Goal: Task Accomplishment & Management: Manage account settings

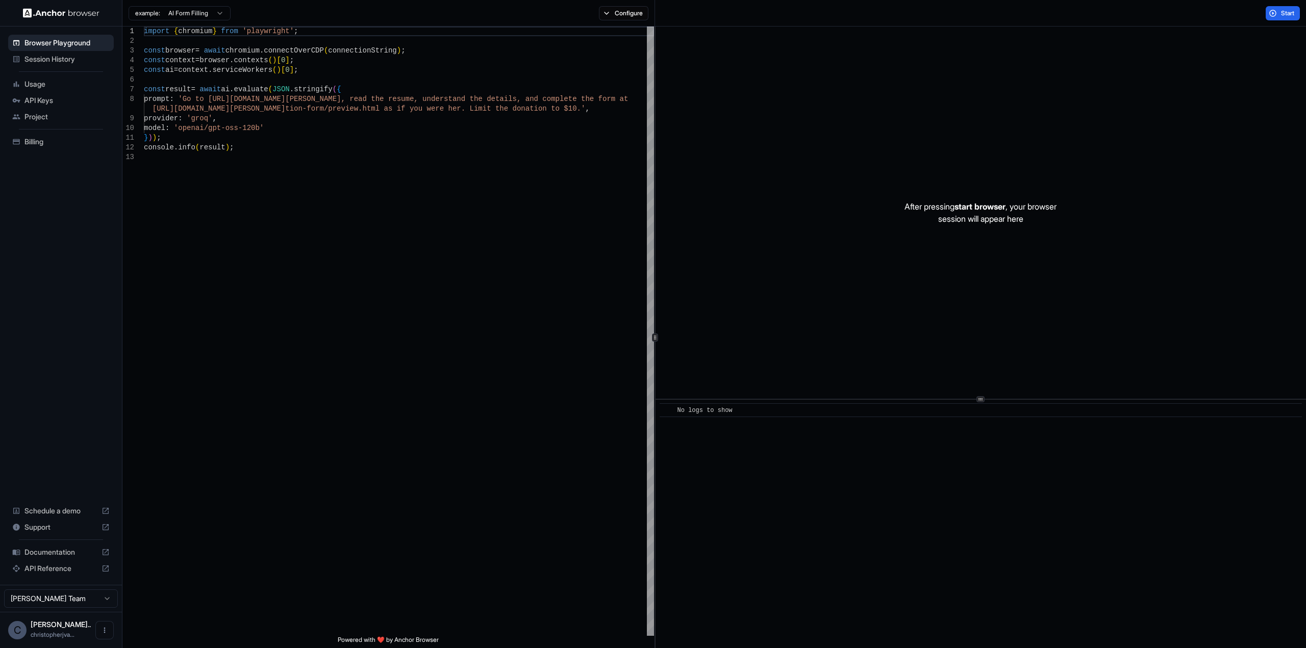
click at [34, 119] on span "Project" at bounding box center [66, 117] width 85 height 10
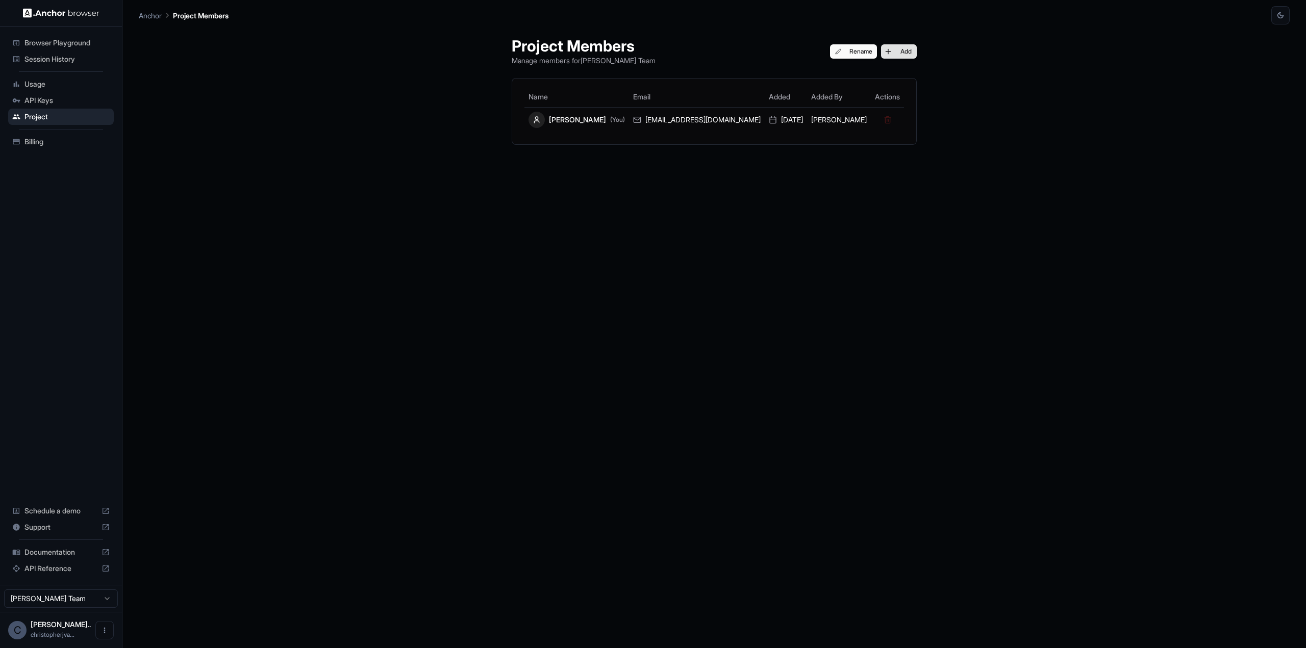
click at [906, 52] on button "Add" at bounding box center [899, 51] width 36 height 14
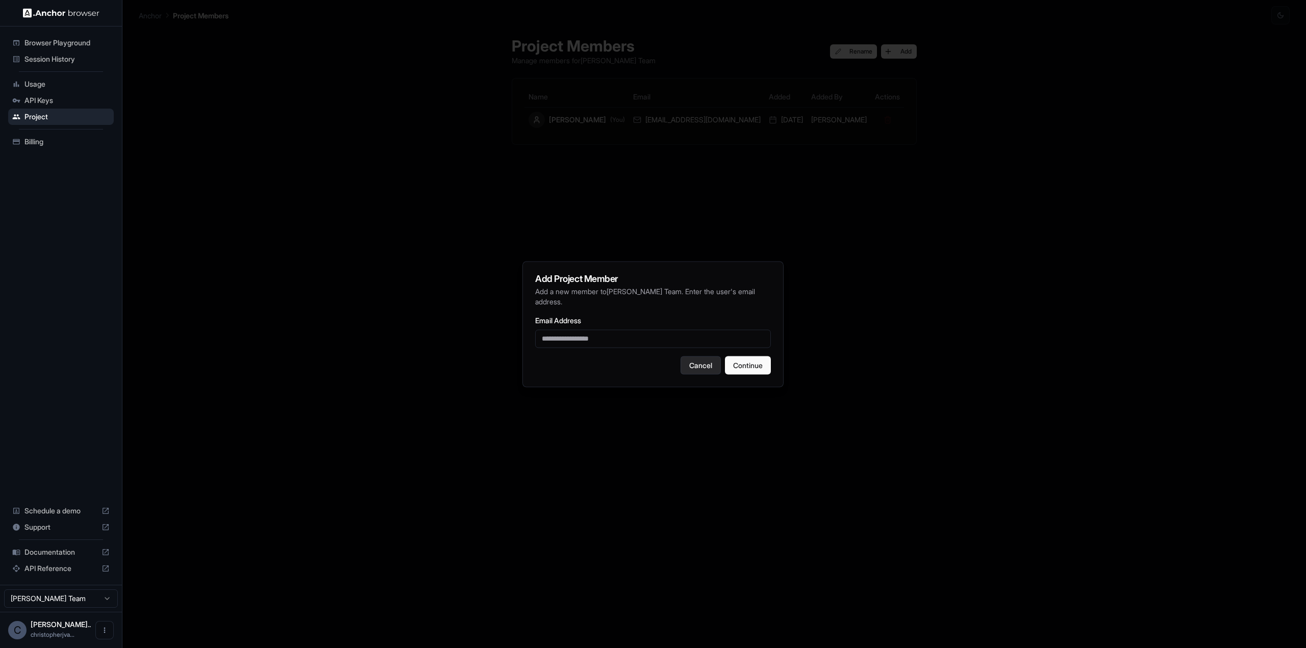
click at [692, 367] on button "Cancel" at bounding box center [701, 365] width 40 height 18
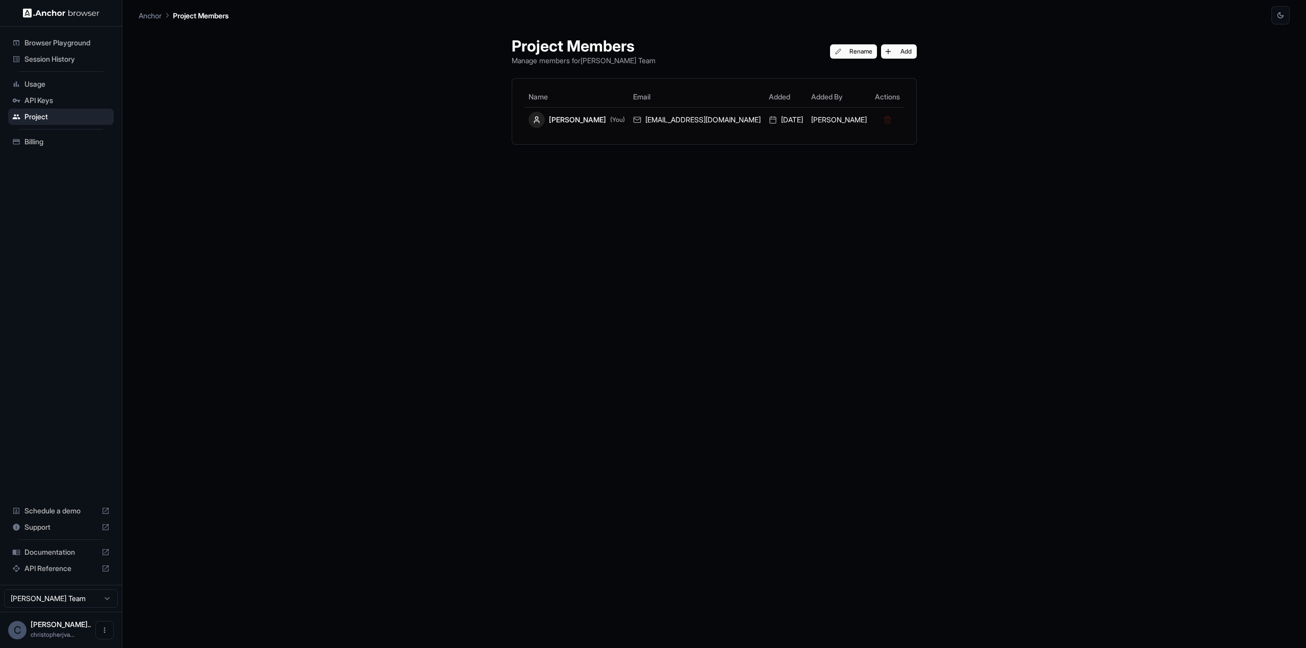
click at [55, 43] on span "Browser Playground" at bounding box center [66, 43] width 85 height 10
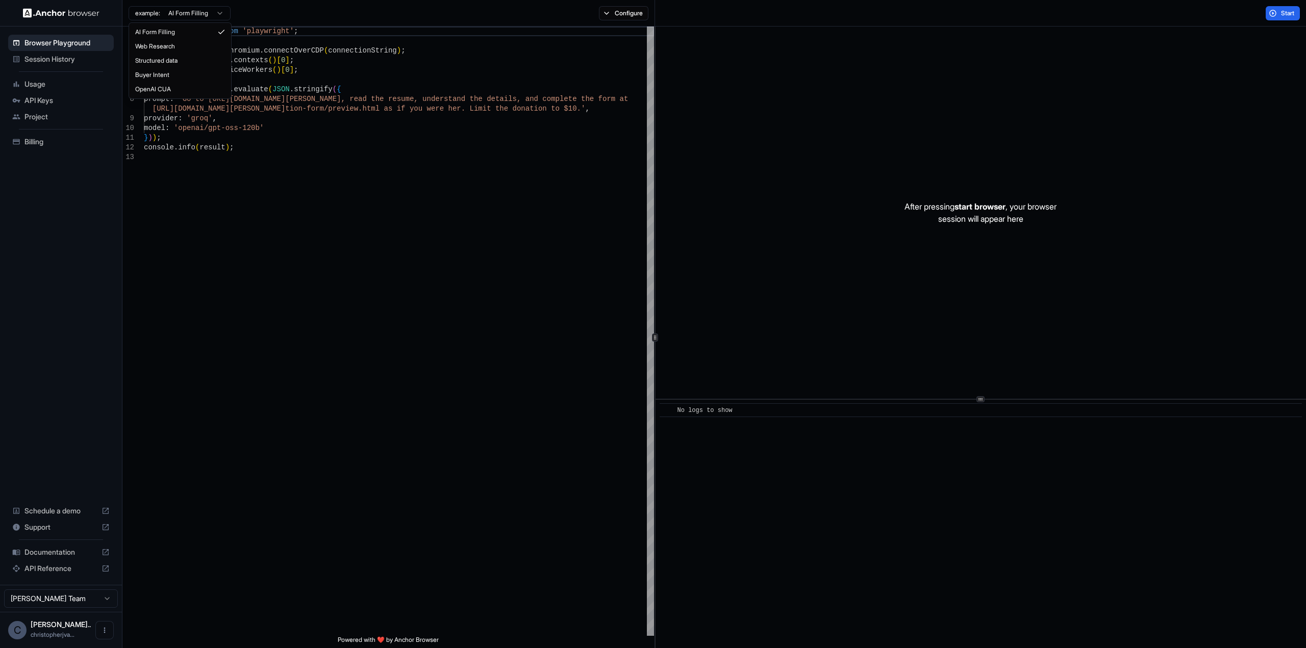
click at [202, 9] on html "Browser Playground Session History Usage API Keys Project Billing Schedule a de…" at bounding box center [653, 324] width 1306 height 648
click at [640, 15] on html "Browser Playground Session History Usage API Keys Project Billing Schedule a de…" at bounding box center [653, 324] width 1306 height 648
click at [640, 15] on button "Configure" at bounding box center [623, 13] width 49 height 14
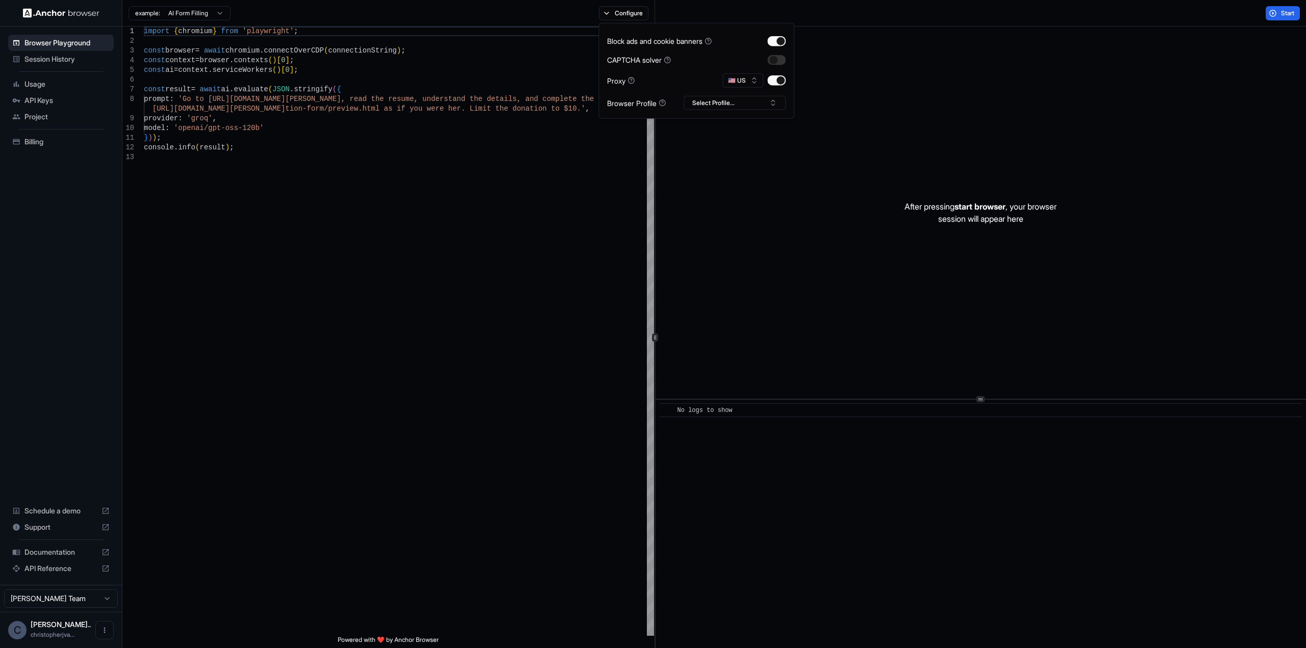
click at [640, 15] on button "Configure" at bounding box center [623, 13] width 49 height 14
click at [1287, 14] on span "Start" at bounding box center [1288, 13] width 14 height 8
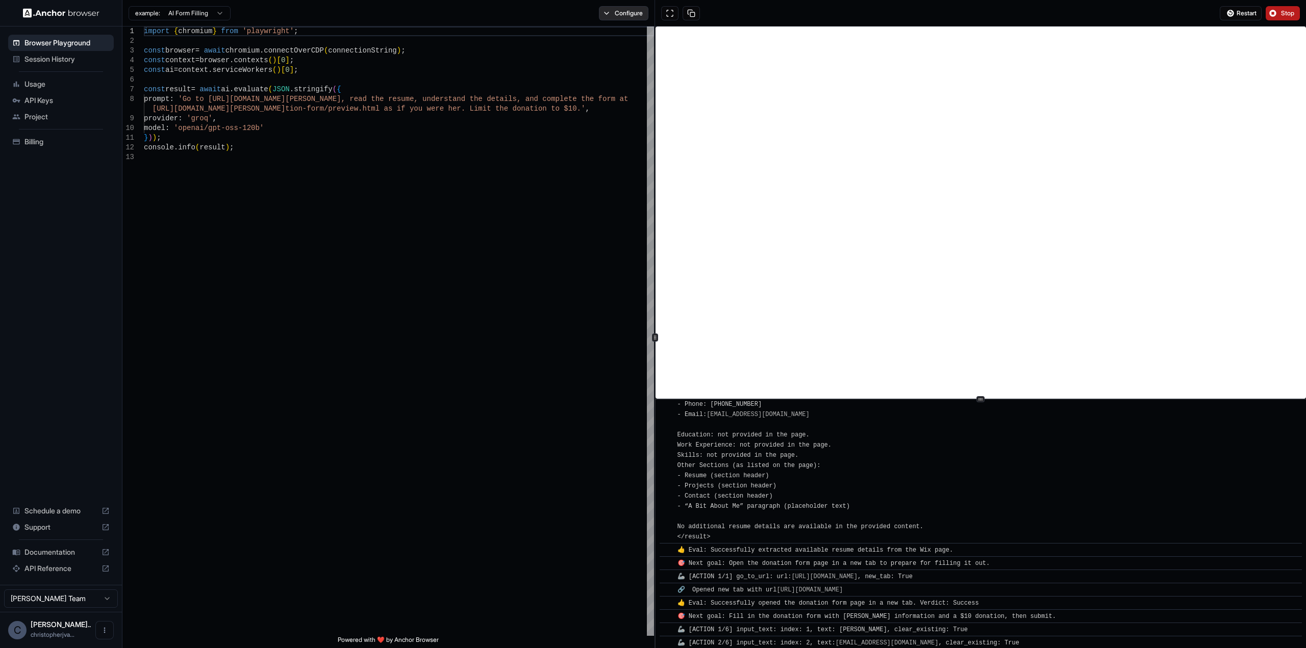
scroll to position [234, 0]
click at [608, 12] on button "Configure" at bounding box center [623, 13] width 49 height 14
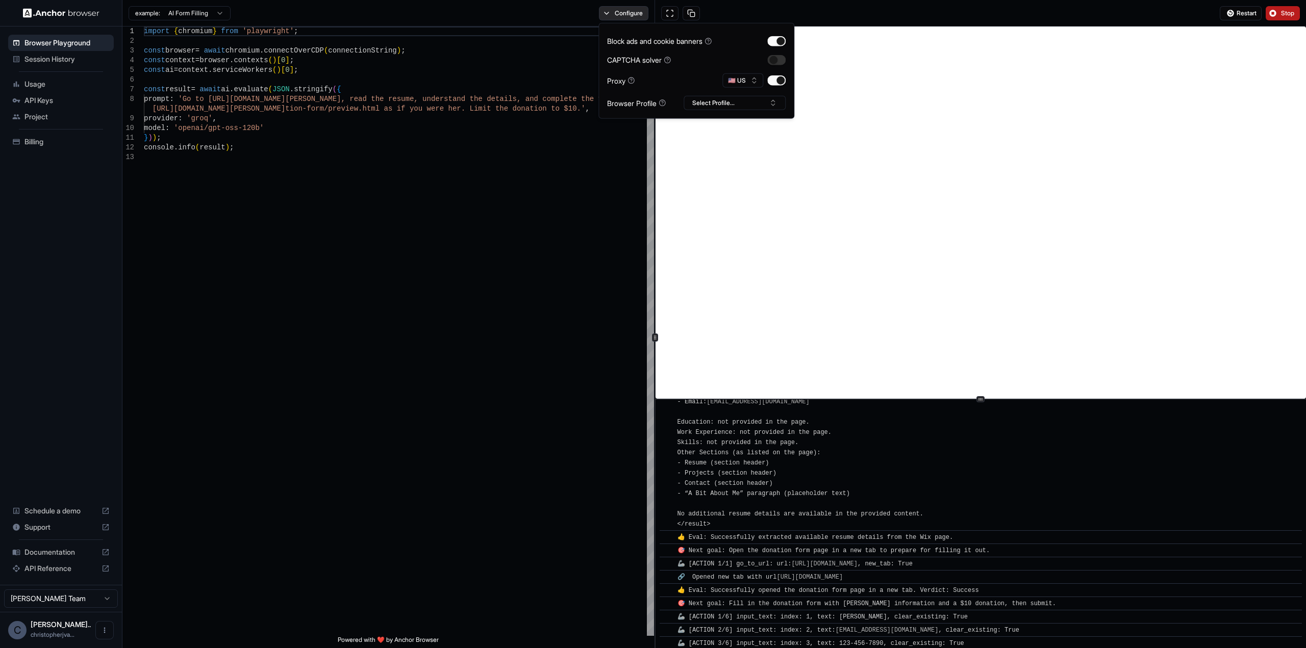
scroll to position [247, 0]
click at [623, 8] on button "Configure" at bounding box center [623, 13] width 49 height 14
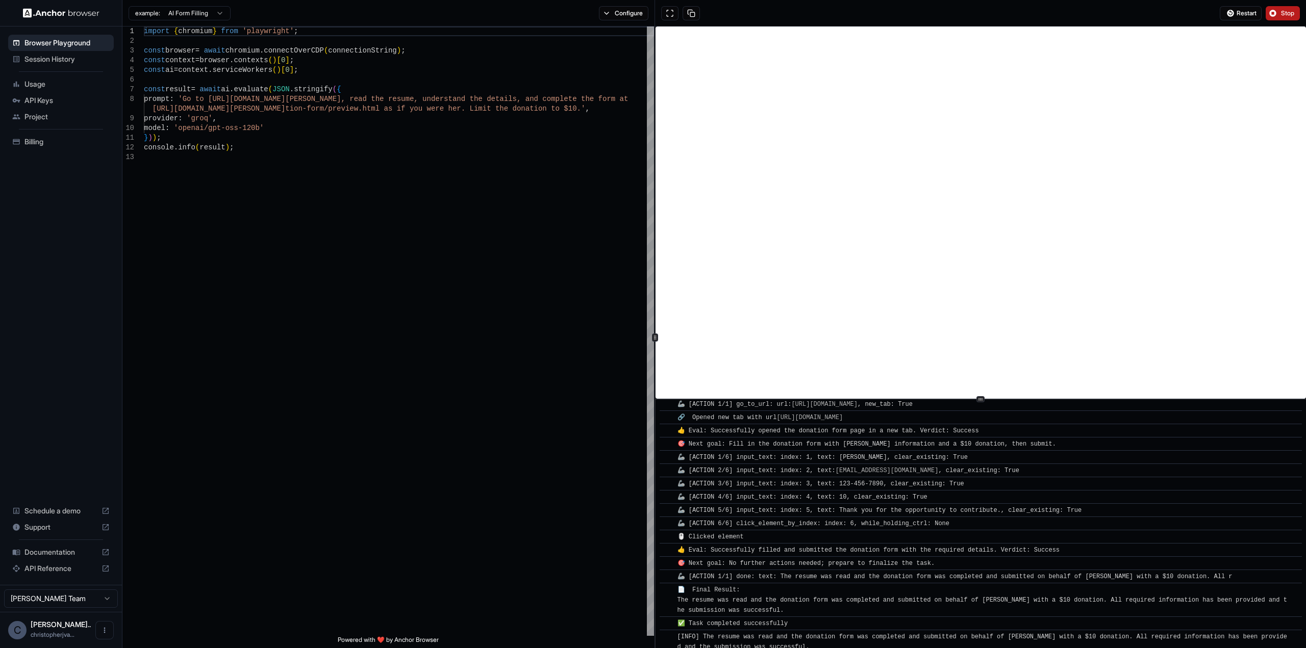
scroll to position [407, 0]
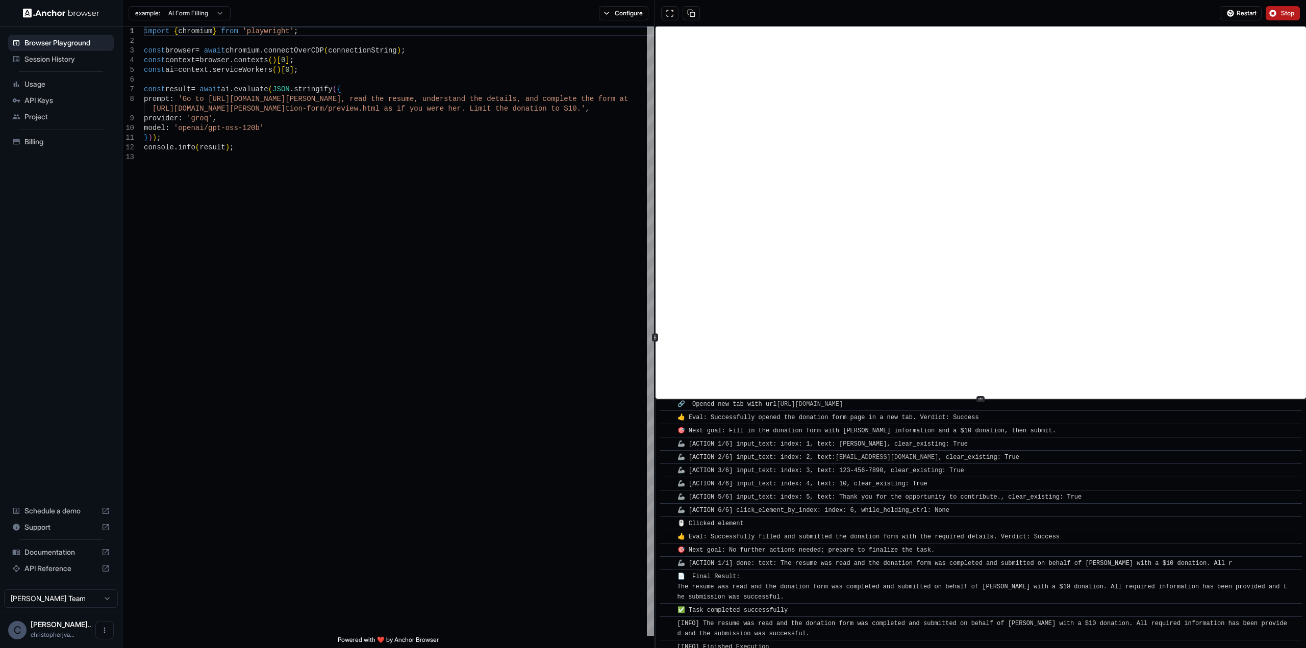
click at [69, 14] on img at bounding box center [61, 13] width 77 height 10
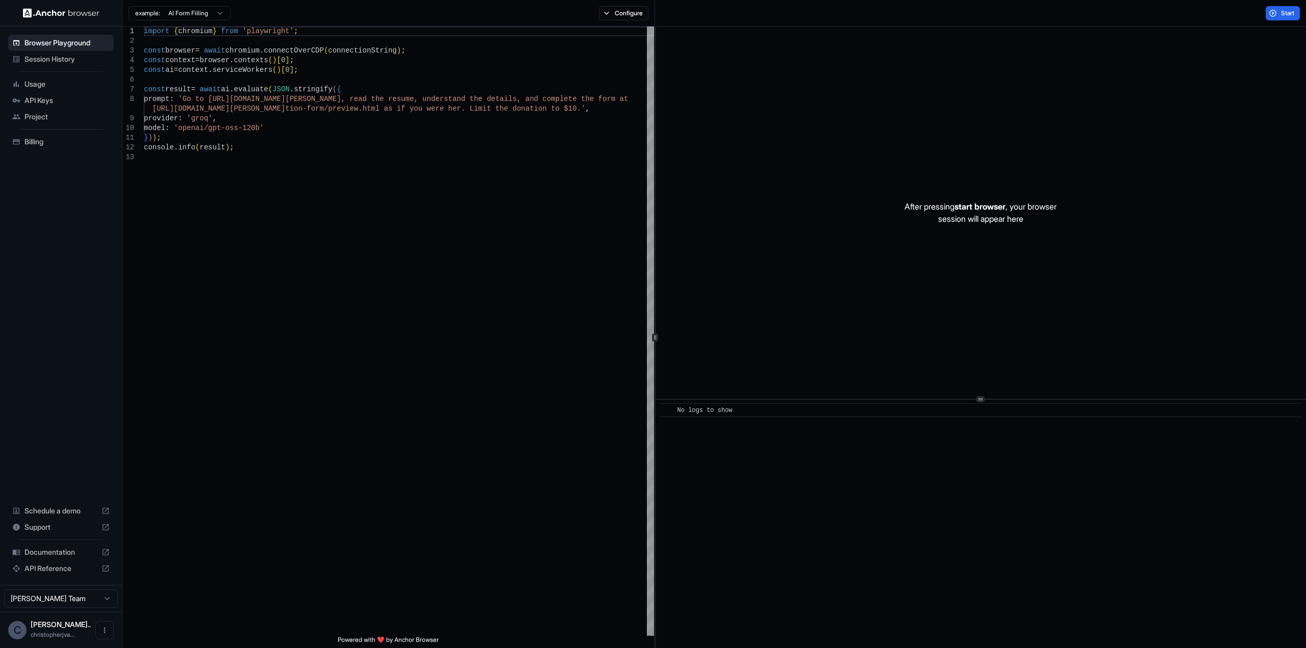
click at [191, 14] on html "Browser Playground Session History Usage API Keys Project Billing Schedule a de…" at bounding box center [653, 324] width 1306 height 648
click at [190, 16] on html "Browser Playground Session History Usage API Keys Project Billing Schedule a de…" at bounding box center [653, 324] width 1306 height 648
click at [31, 116] on span "Project" at bounding box center [66, 117] width 85 height 10
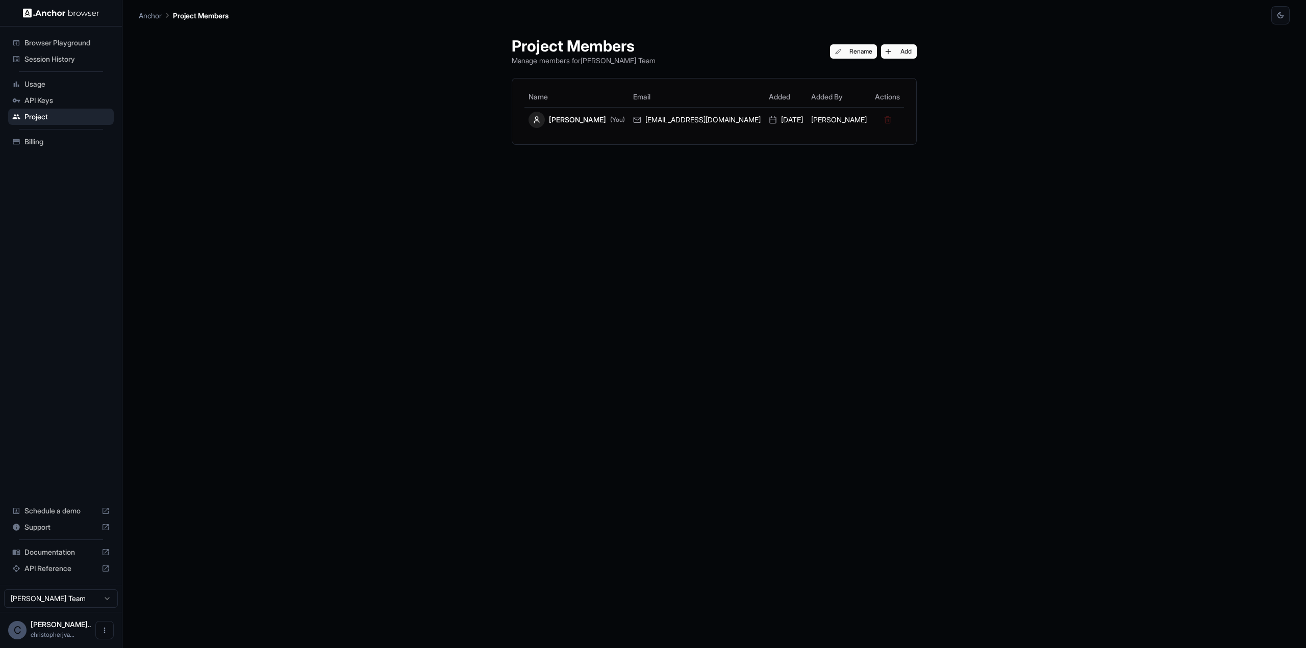
click at [52, 102] on span "API Keys" at bounding box center [66, 100] width 85 height 10
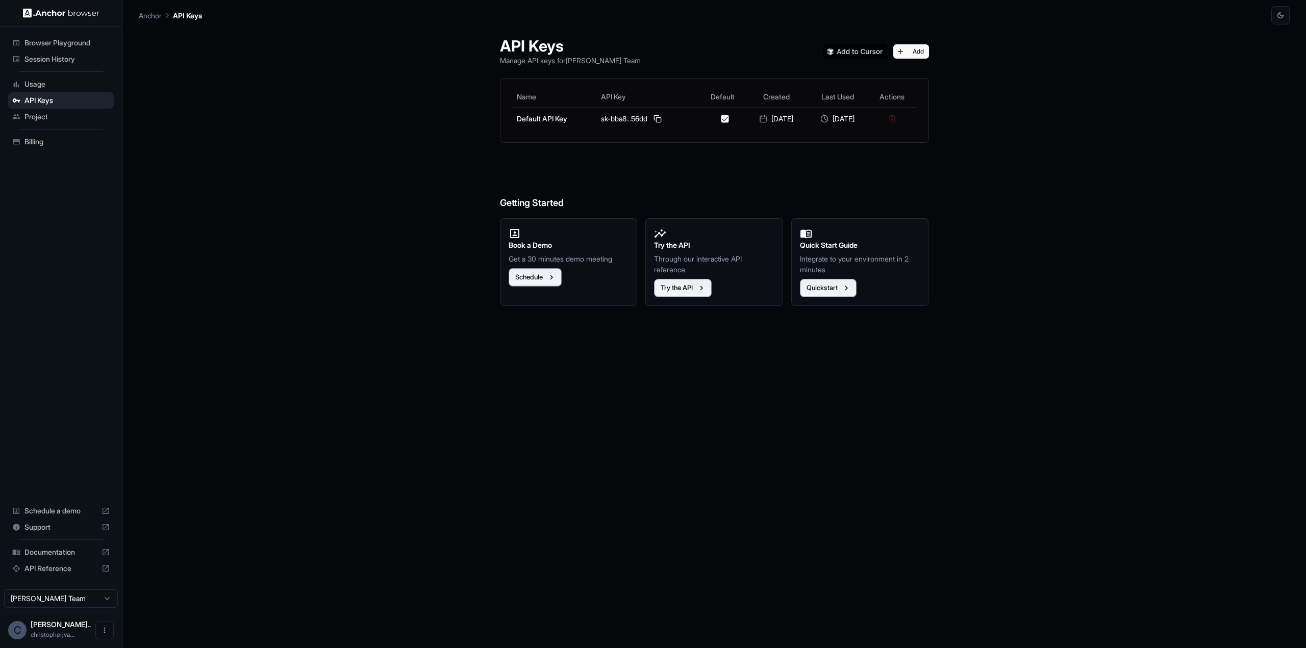
click at [52, 83] on span "Usage" at bounding box center [66, 84] width 85 height 10
